Goal: Task Accomplishment & Management: Manage account settings

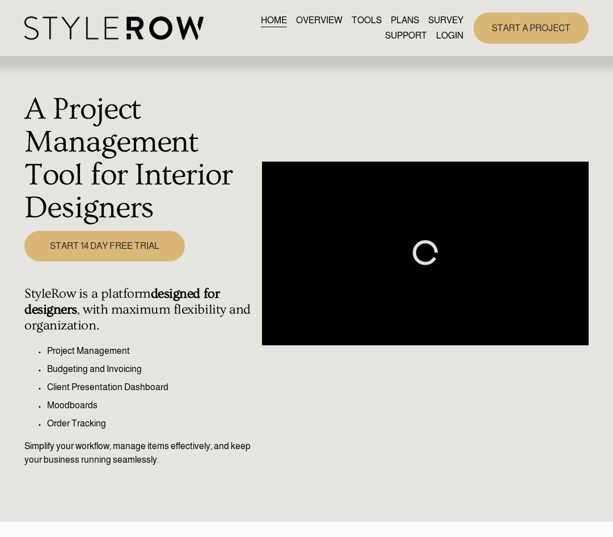
click at [443, 35] on link "LOGIN" at bounding box center [449, 35] width 27 height 15
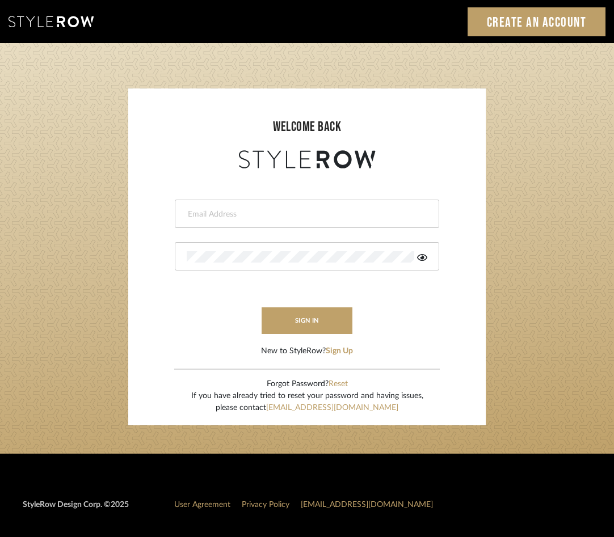
type input "hannah@roomerslimited.com"
click at [426, 262] on fa-icon at bounding box center [422, 256] width 10 height 11
click at [0, 205] on html "Sign In Create an Account welcome back hannah@roomerslimited.com sign in New to…" at bounding box center [307, 312] width 614 height 625
click at [160, 334] on form "hannah@roomerslimited.com sign in New to StyleRow? Sign Up" at bounding box center [307, 264] width 335 height 186
click at [300, 322] on button "sign in" at bounding box center [306, 320] width 91 height 27
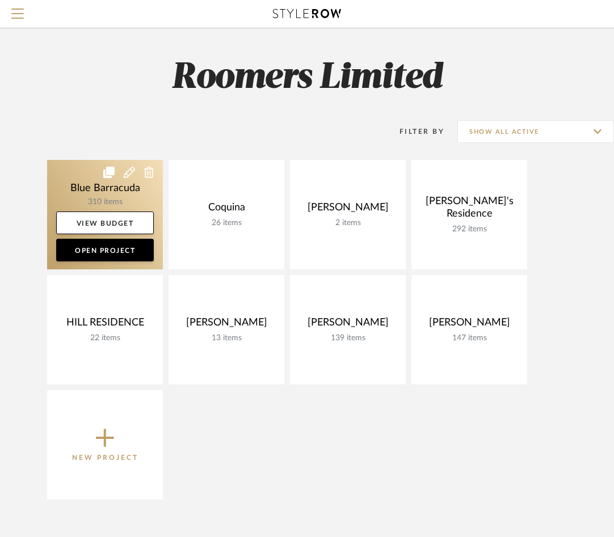
click at [82, 188] on link at bounding box center [105, 214] width 116 height 109
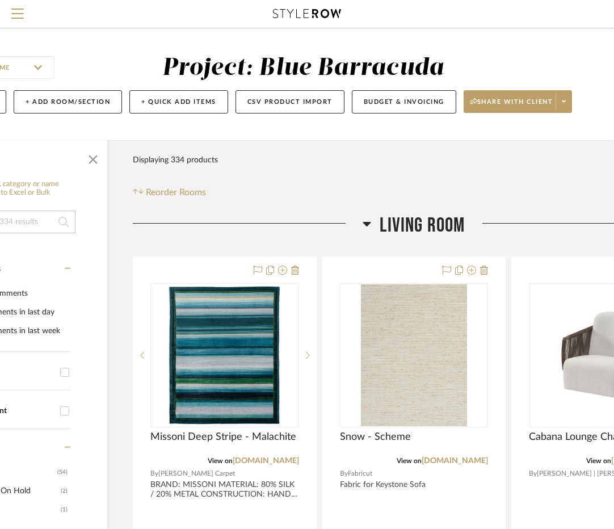
scroll to position [0, 203]
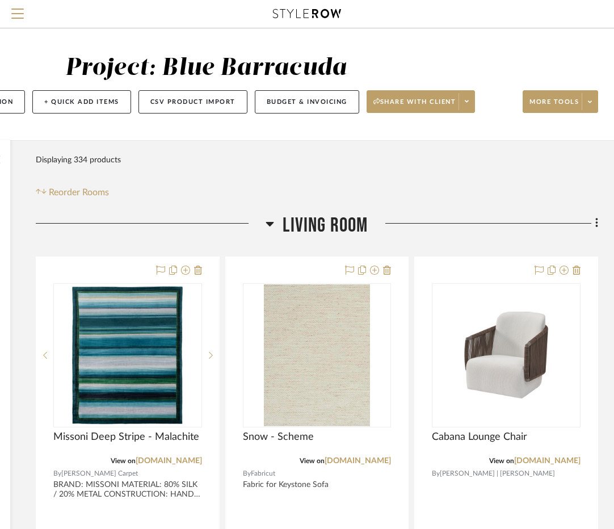
drag, startPoint x: 408, startPoint y: 196, endPoint x: 521, endPoint y: 197, distance: 112.3
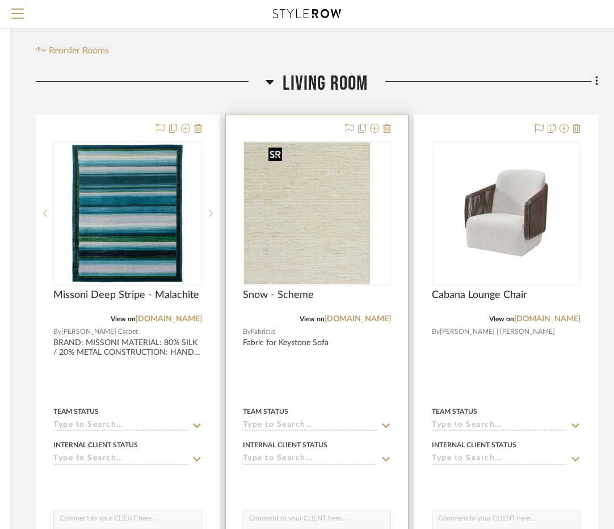
scroll to position [113, 203]
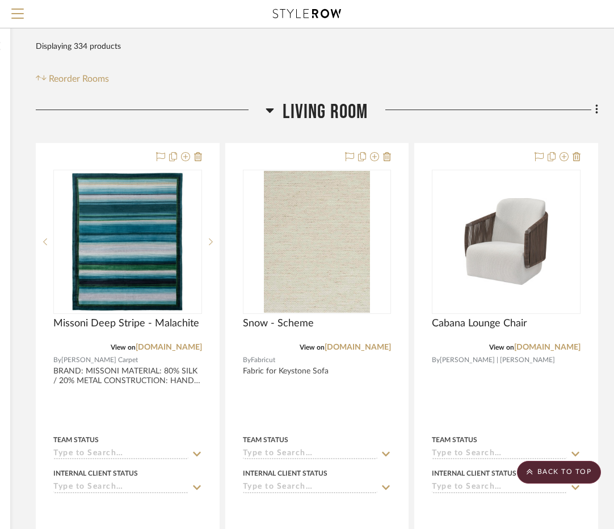
click at [272, 115] on icon at bounding box center [269, 110] width 9 height 14
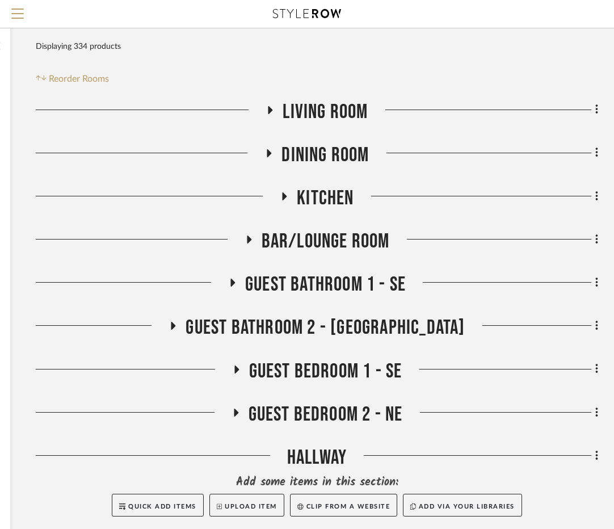
click at [281, 153] on h3 "Dining Room" at bounding box center [316, 155] width 104 height 24
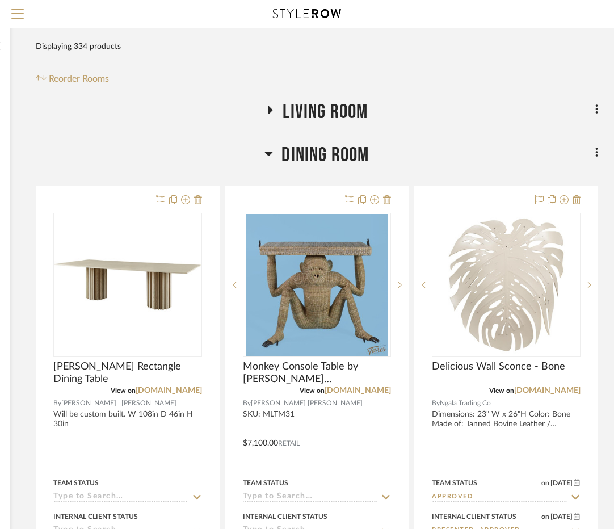
click at [274, 152] on h3 "Dining Room" at bounding box center [316, 155] width 104 height 24
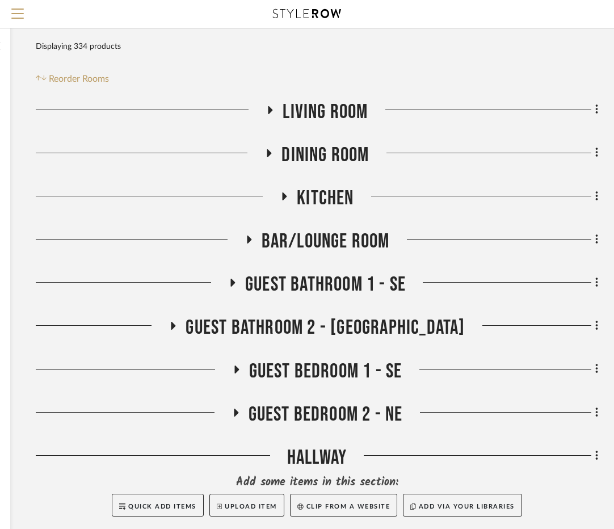
click at [271, 107] on icon at bounding box center [270, 109] width 14 height 9
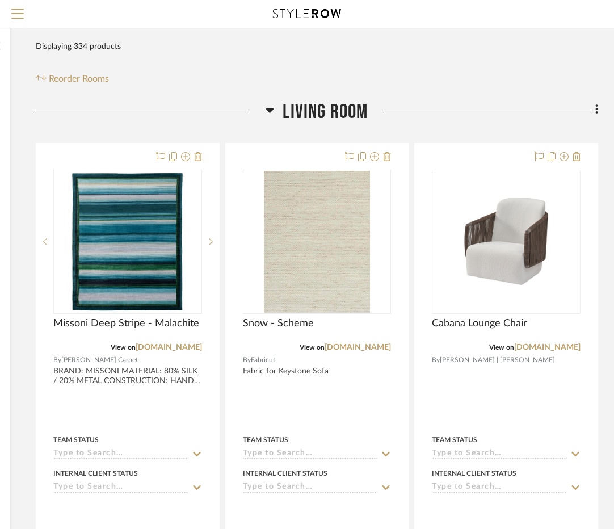
click at [270, 107] on icon at bounding box center [269, 110] width 9 height 14
